Goal: Information Seeking & Learning: Learn about a topic

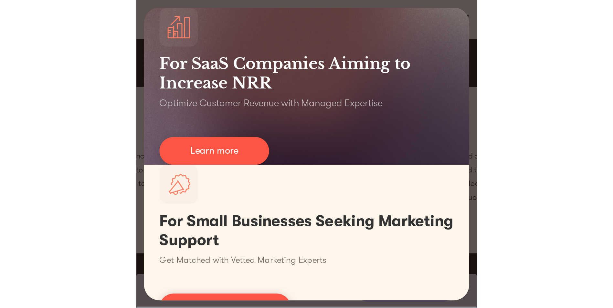
scroll to position [2253, 0]
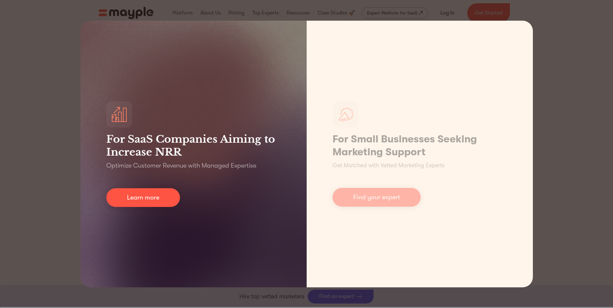
drag, startPoint x: 153, startPoint y: 198, endPoint x: 196, endPoint y: 177, distance: 48.2
click at [153, 198] on link "Learn more" at bounding box center [143, 197] width 74 height 19
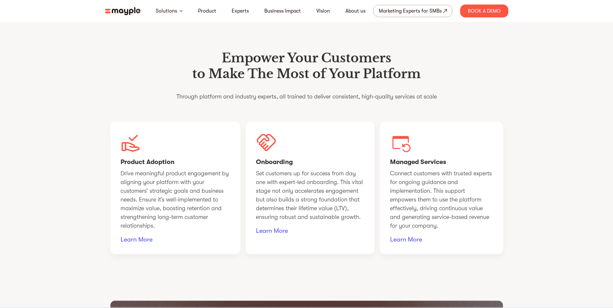
scroll to position [484, 0]
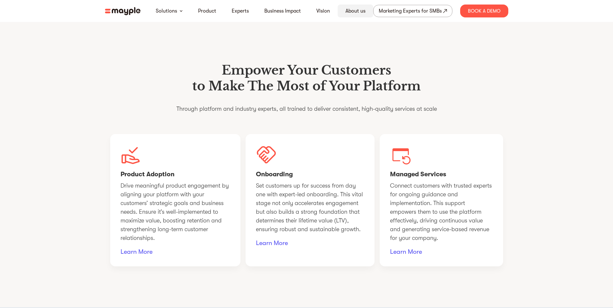
click at [353, 9] on link "About us" at bounding box center [355, 11] width 20 height 8
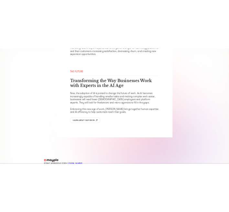
scroll to position [1022, 0]
